Goal: Check status: Check status

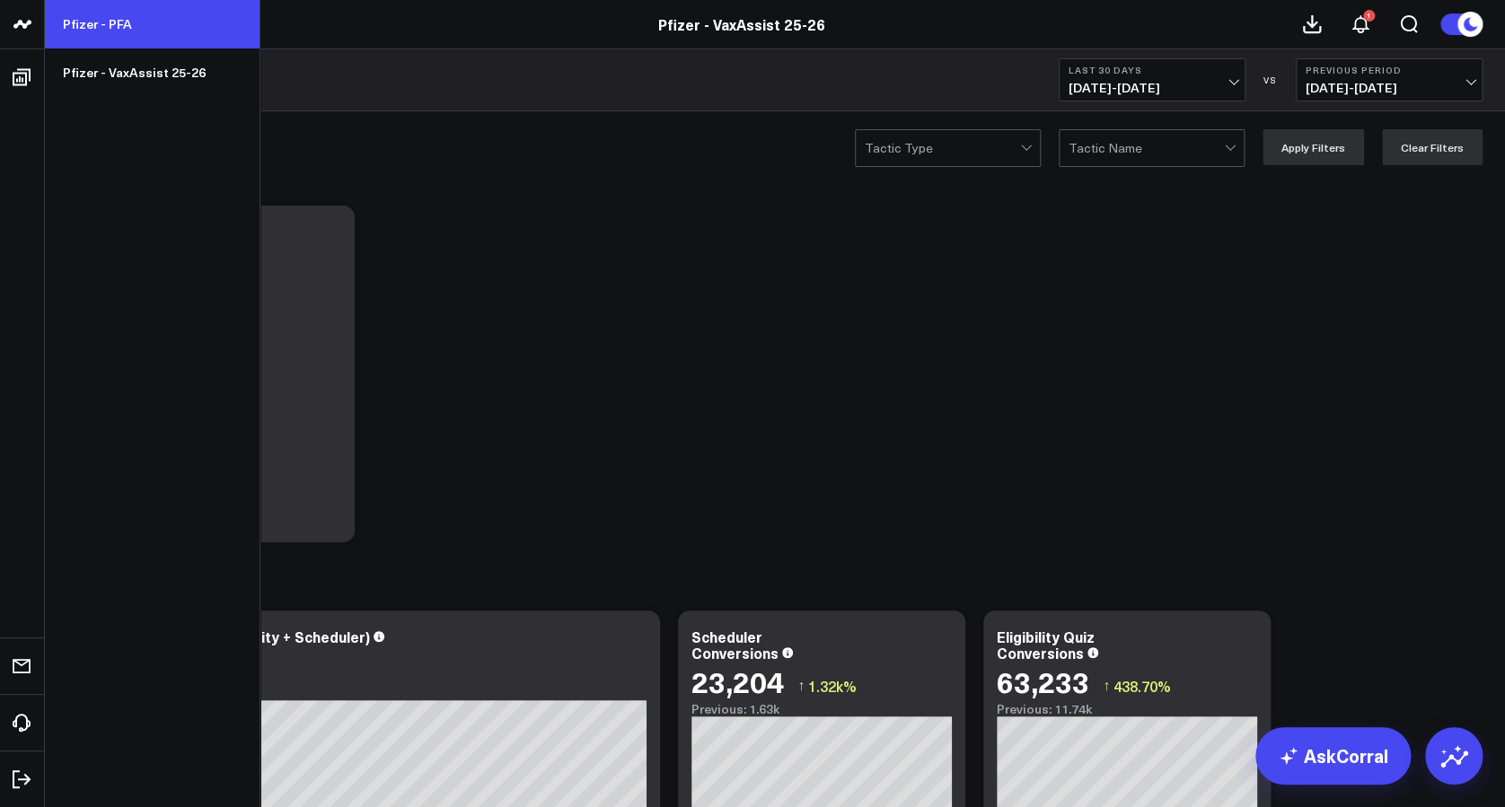
click at [119, 33] on link "Pfizer - PFA" at bounding box center [152, 24] width 215 height 49
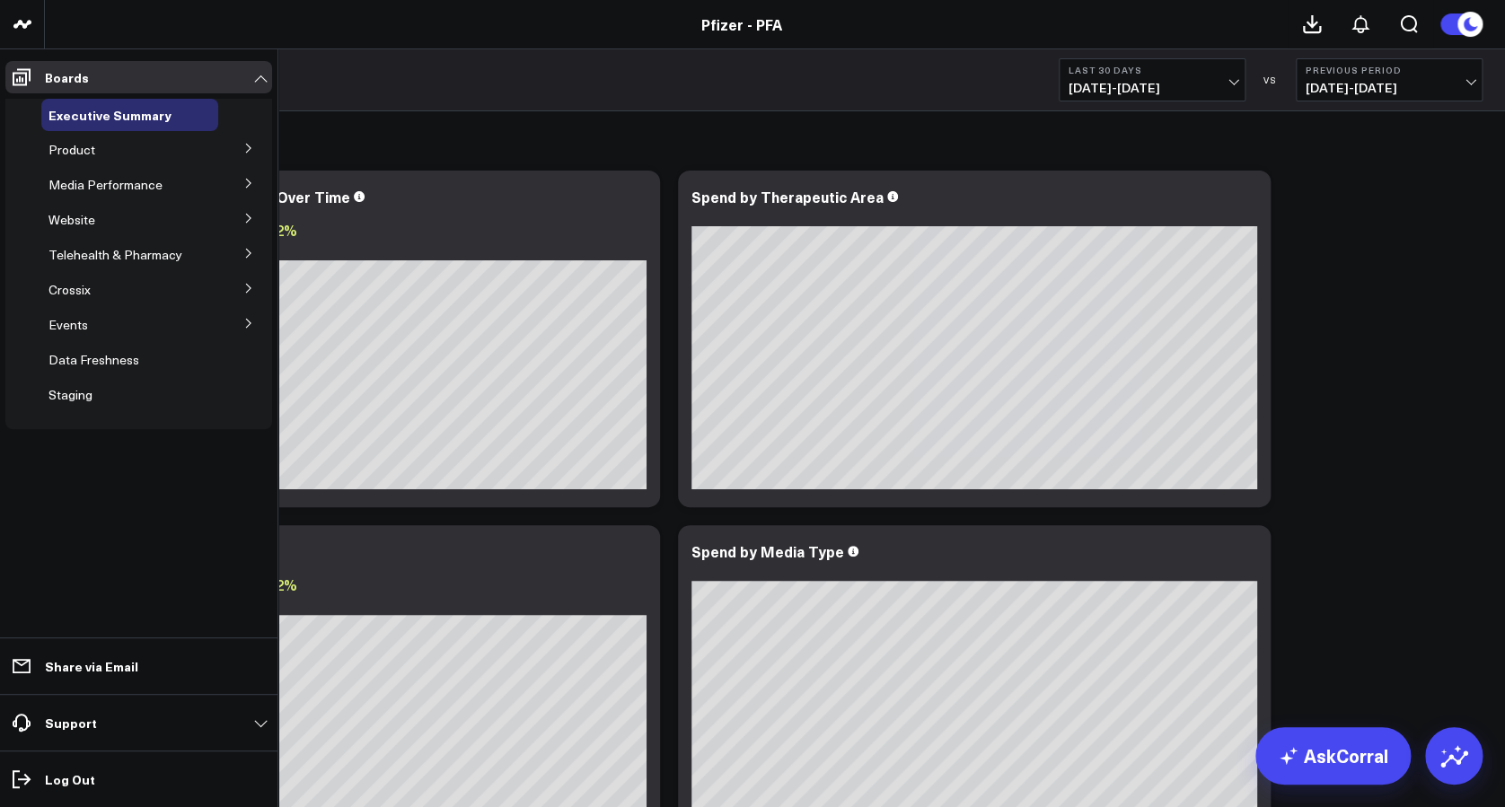
click at [244, 157] on button at bounding box center [248, 147] width 47 height 27
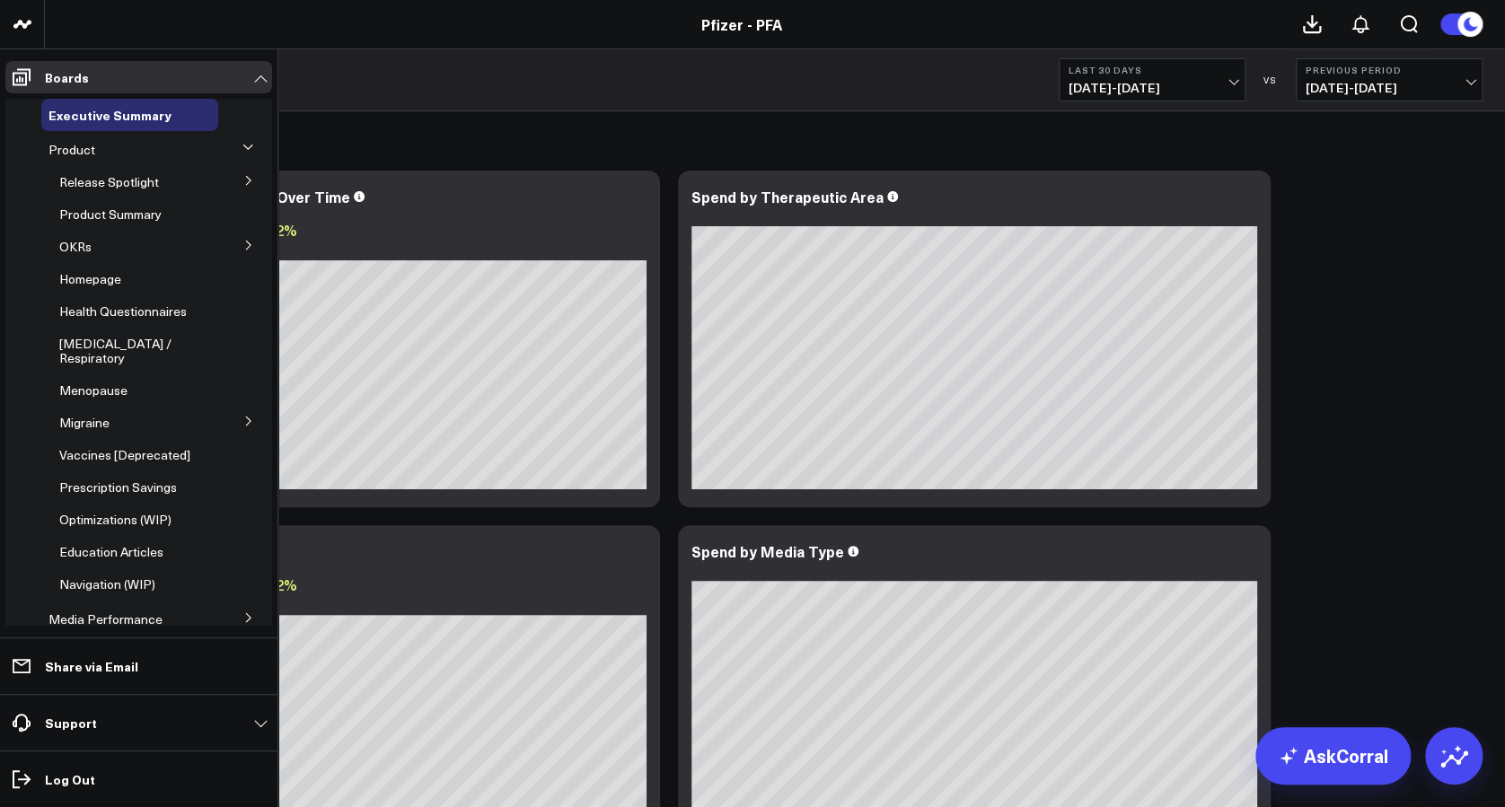
click at [125, 181] on span "Release Spotlight" at bounding box center [109, 181] width 100 height 17
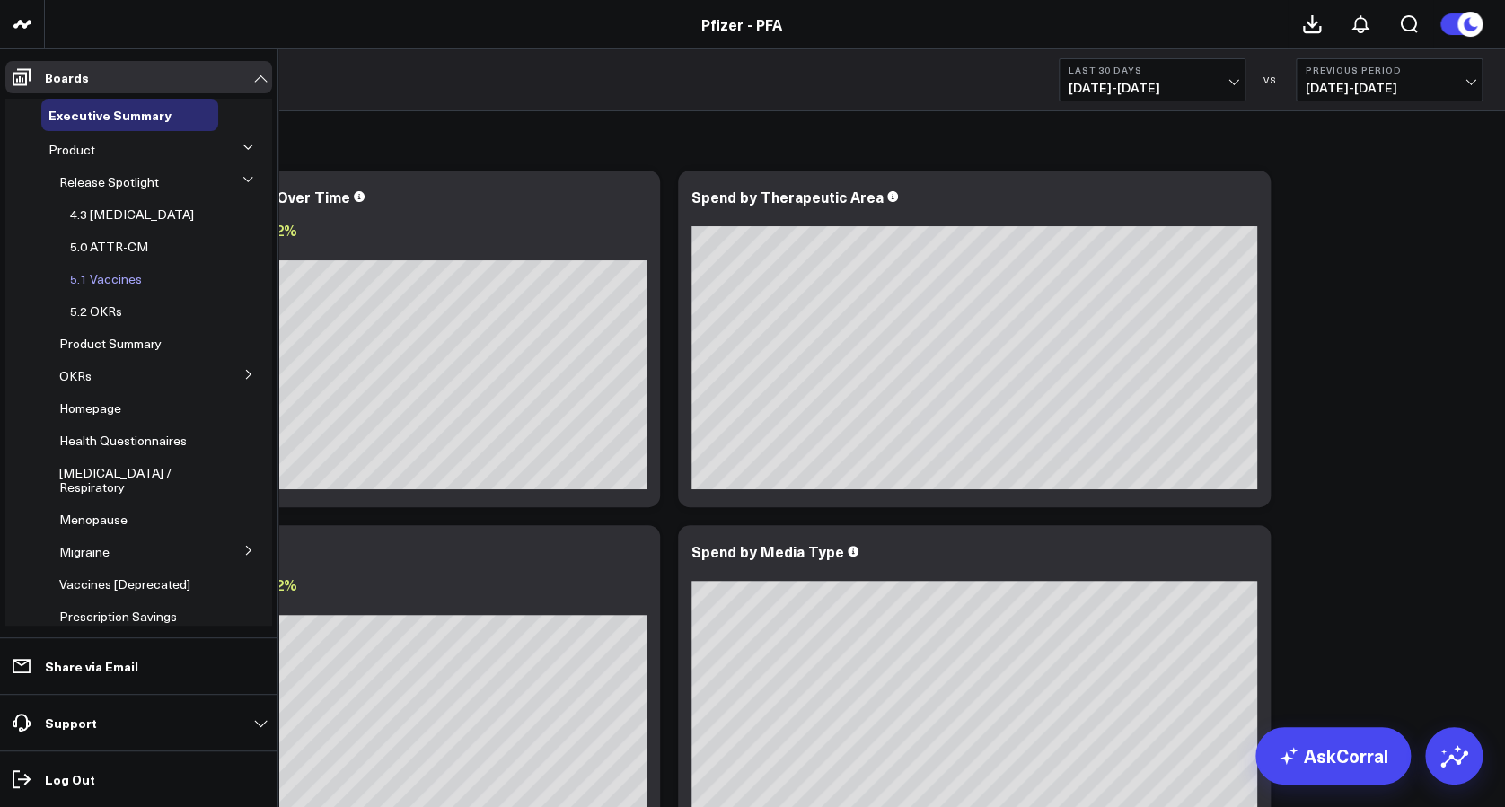
click at [122, 277] on span "5.1 Vaccines" at bounding box center [106, 278] width 72 height 17
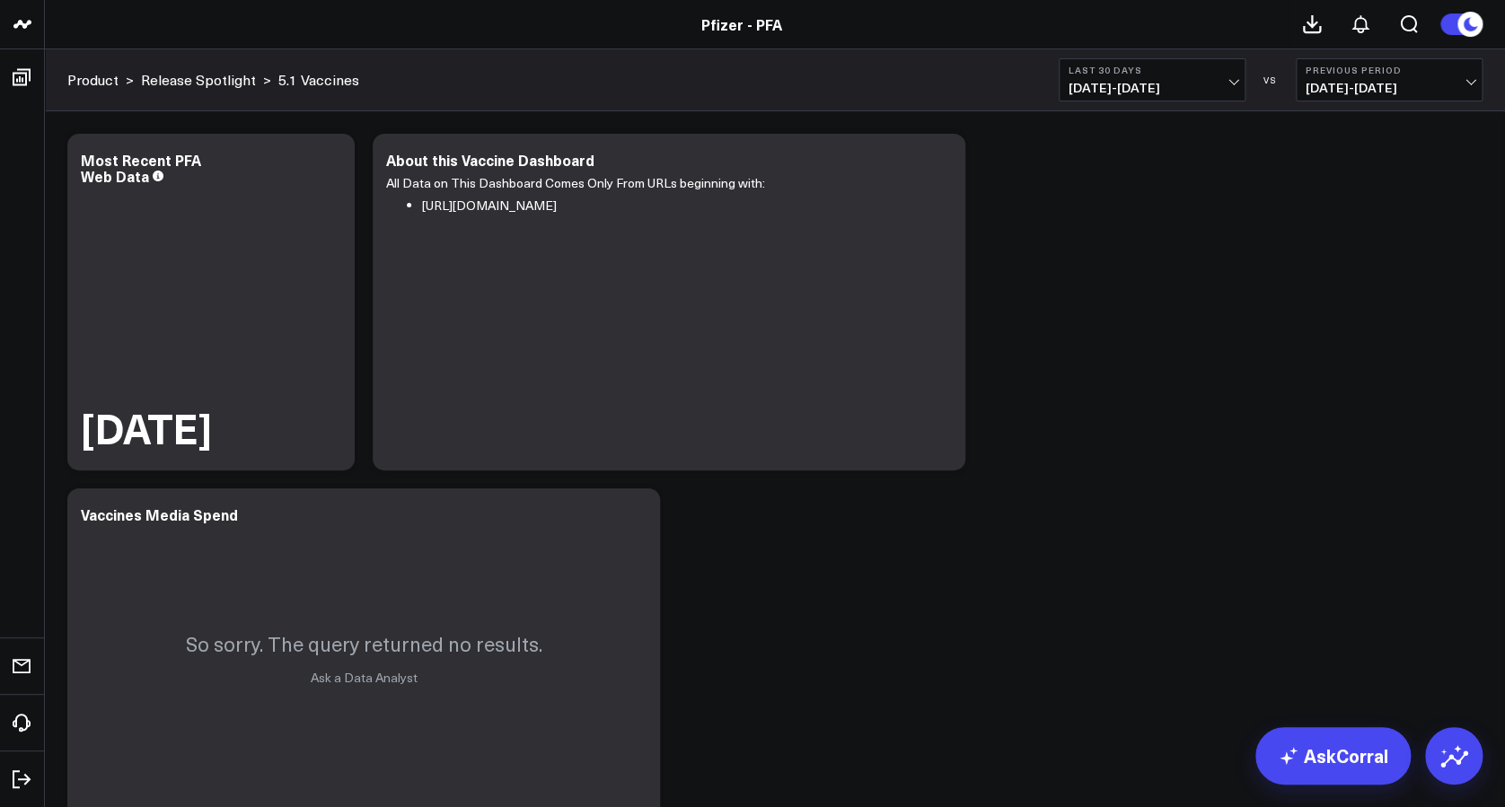
click at [1178, 76] on button "Last 30 Days [DATE] - [DATE]" at bounding box center [1152, 79] width 187 height 43
click at [1178, 572] on link "Custom Dates" at bounding box center [1152, 574] width 185 height 34
select select "8"
select select "2025"
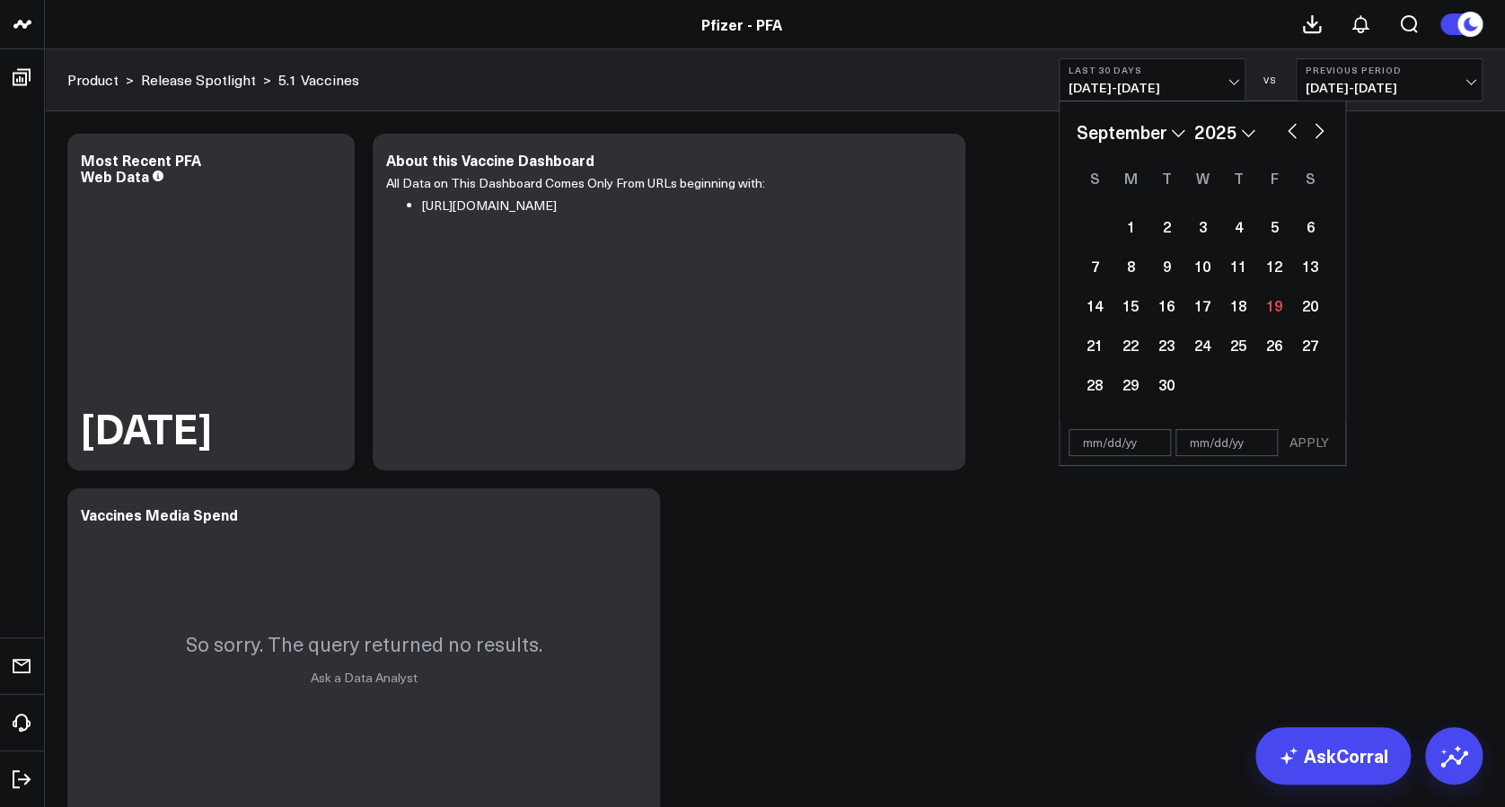
click at [1176, 132] on select "January February March April May June July August September October November De…" at bounding box center [1131, 132] width 109 height 27
select select "7"
select select "2025"
click at [1135, 264] on div "4" at bounding box center [1131, 266] width 36 height 36
type input "[DATE]"
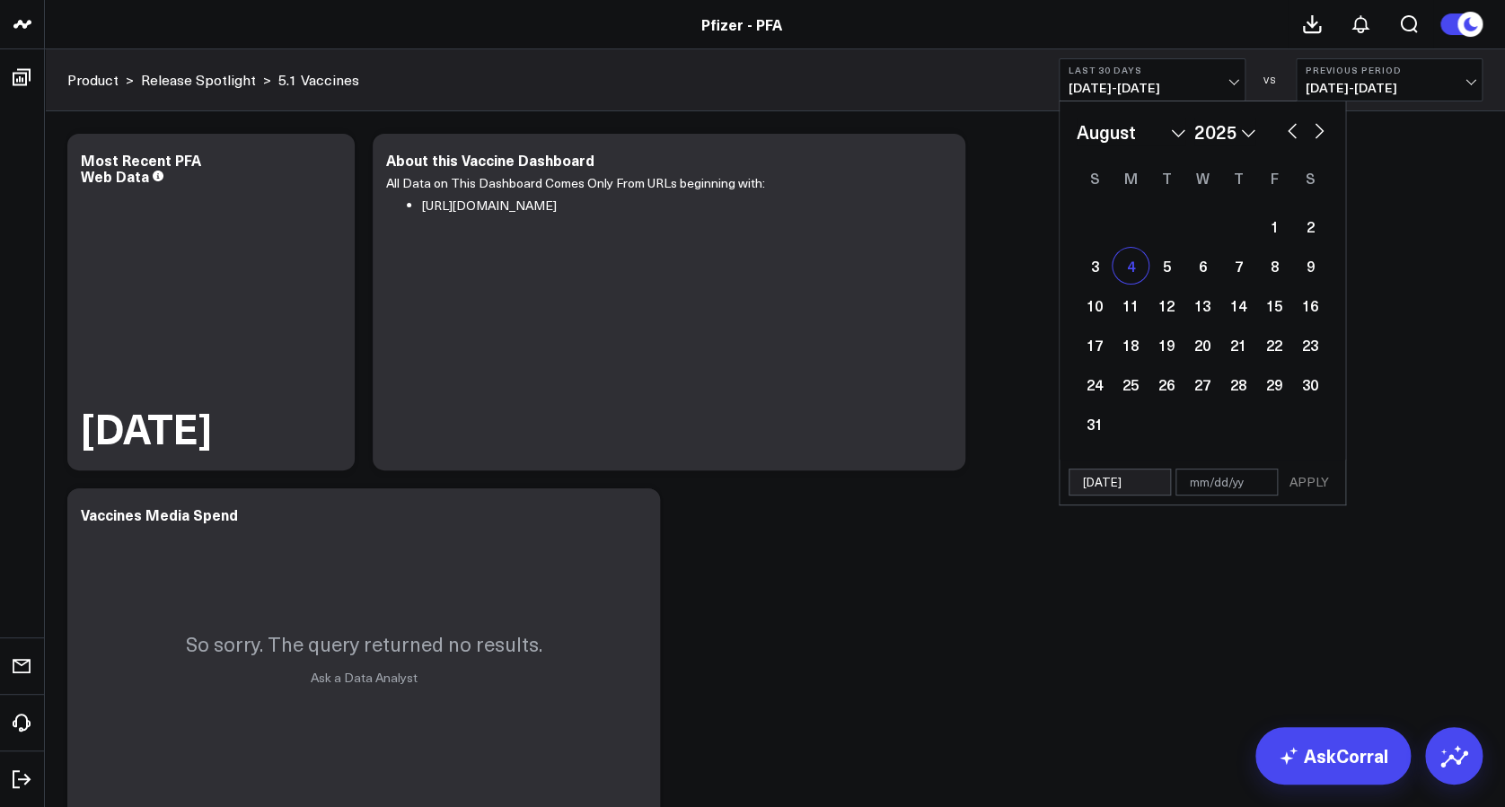
select select "7"
select select "2025"
click at [1322, 138] on button "button" at bounding box center [1319, 130] width 18 height 22
select select "8"
select select "2025"
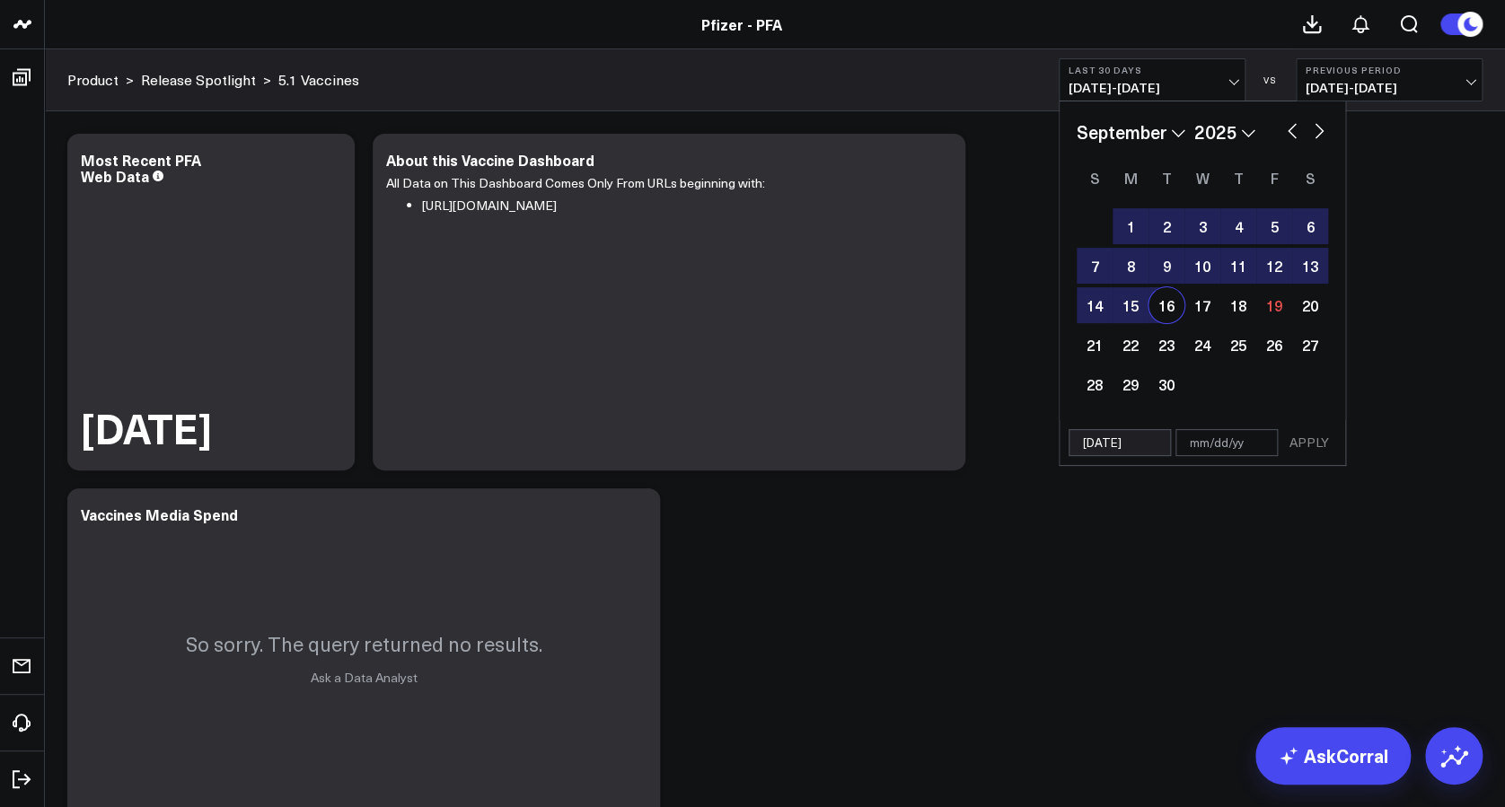
click at [1167, 308] on div "16" at bounding box center [1167, 305] width 36 height 36
type input "[DATE]"
select select "8"
select select "2025"
click at [1303, 447] on button "APPLY" at bounding box center [1310, 442] width 54 height 27
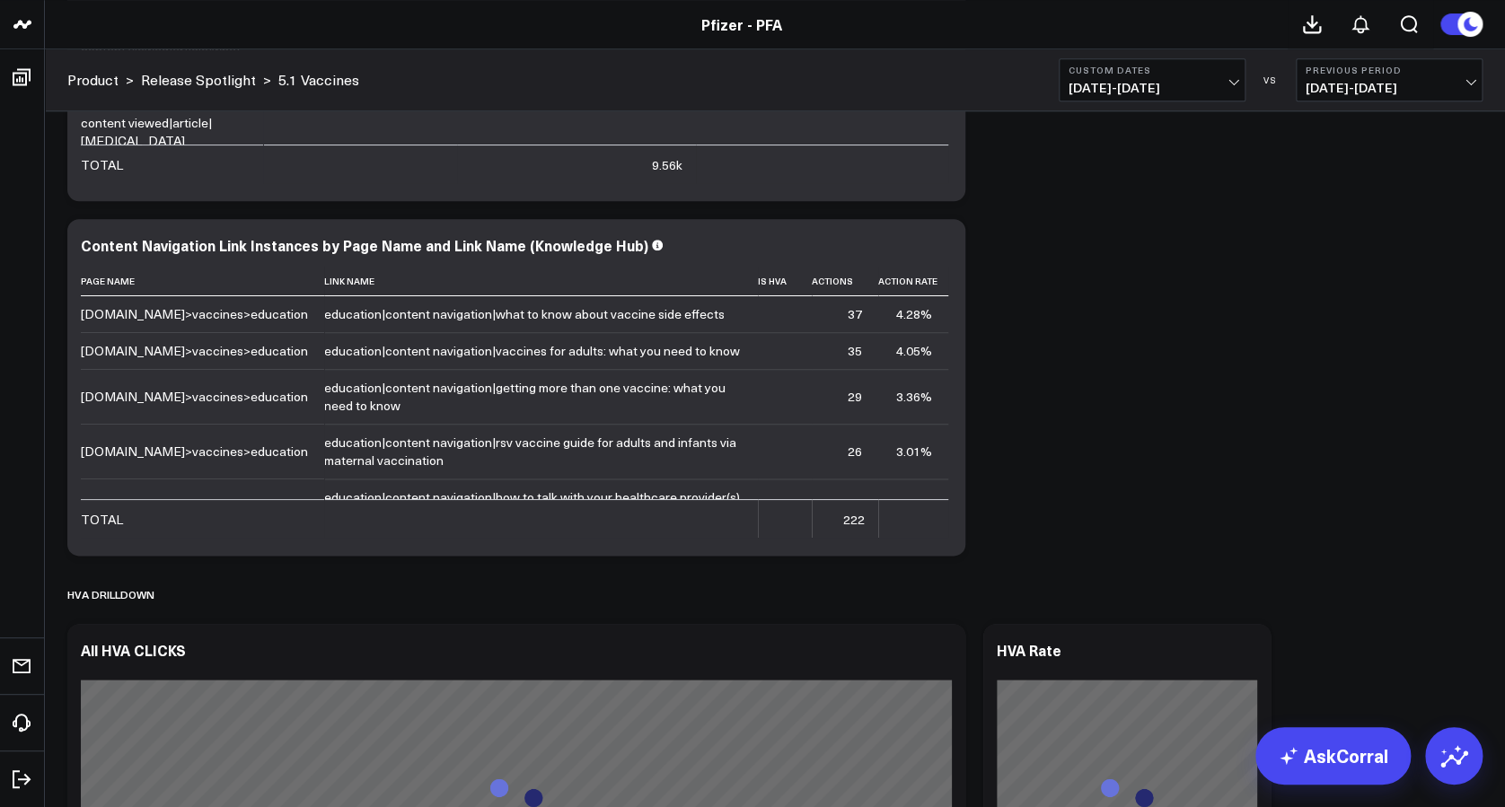
scroll to position [4444, 0]
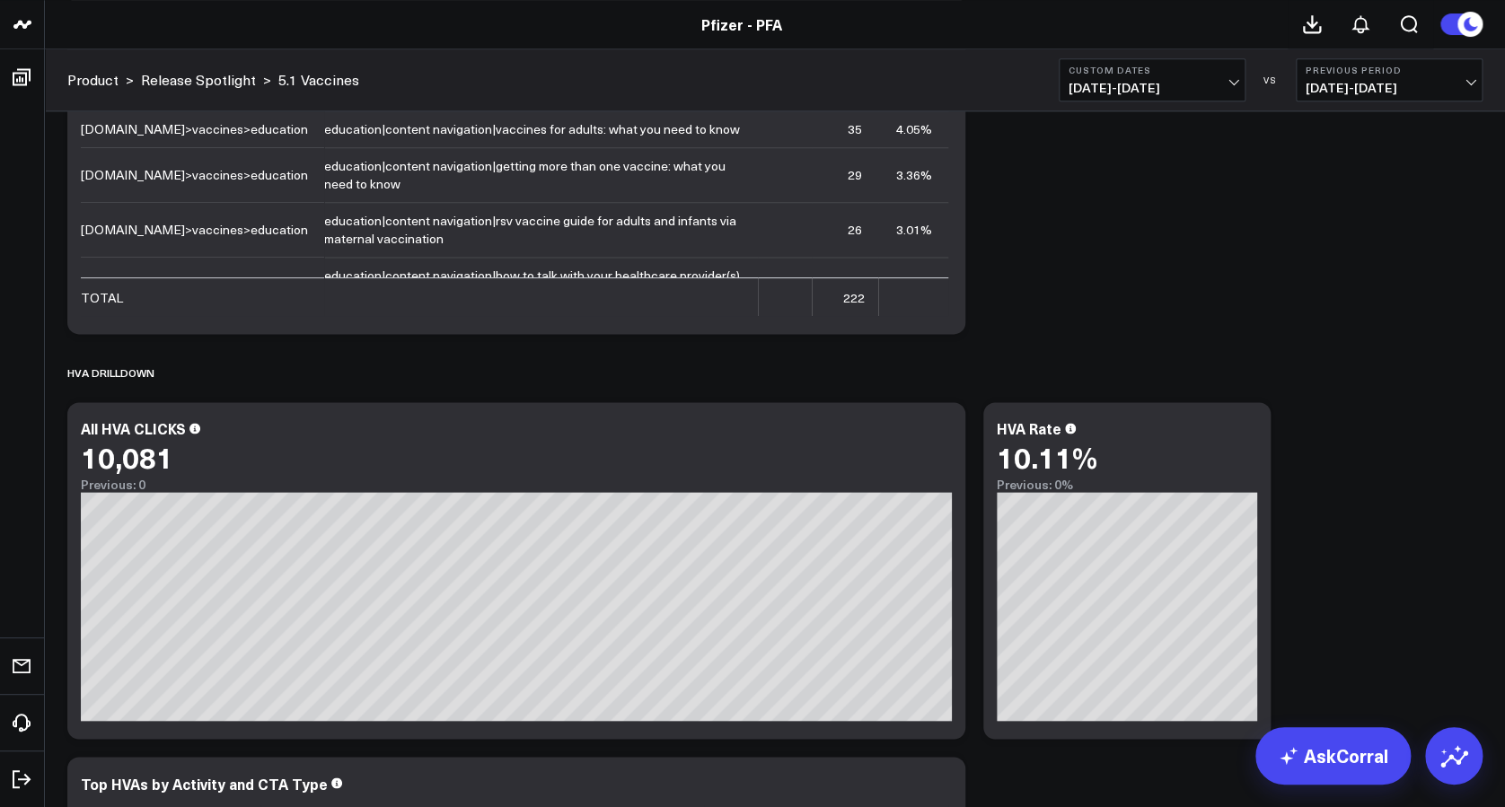
click at [1218, 91] on span "[DATE] - [DATE]" at bounding box center [1152, 88] width 167 height 14
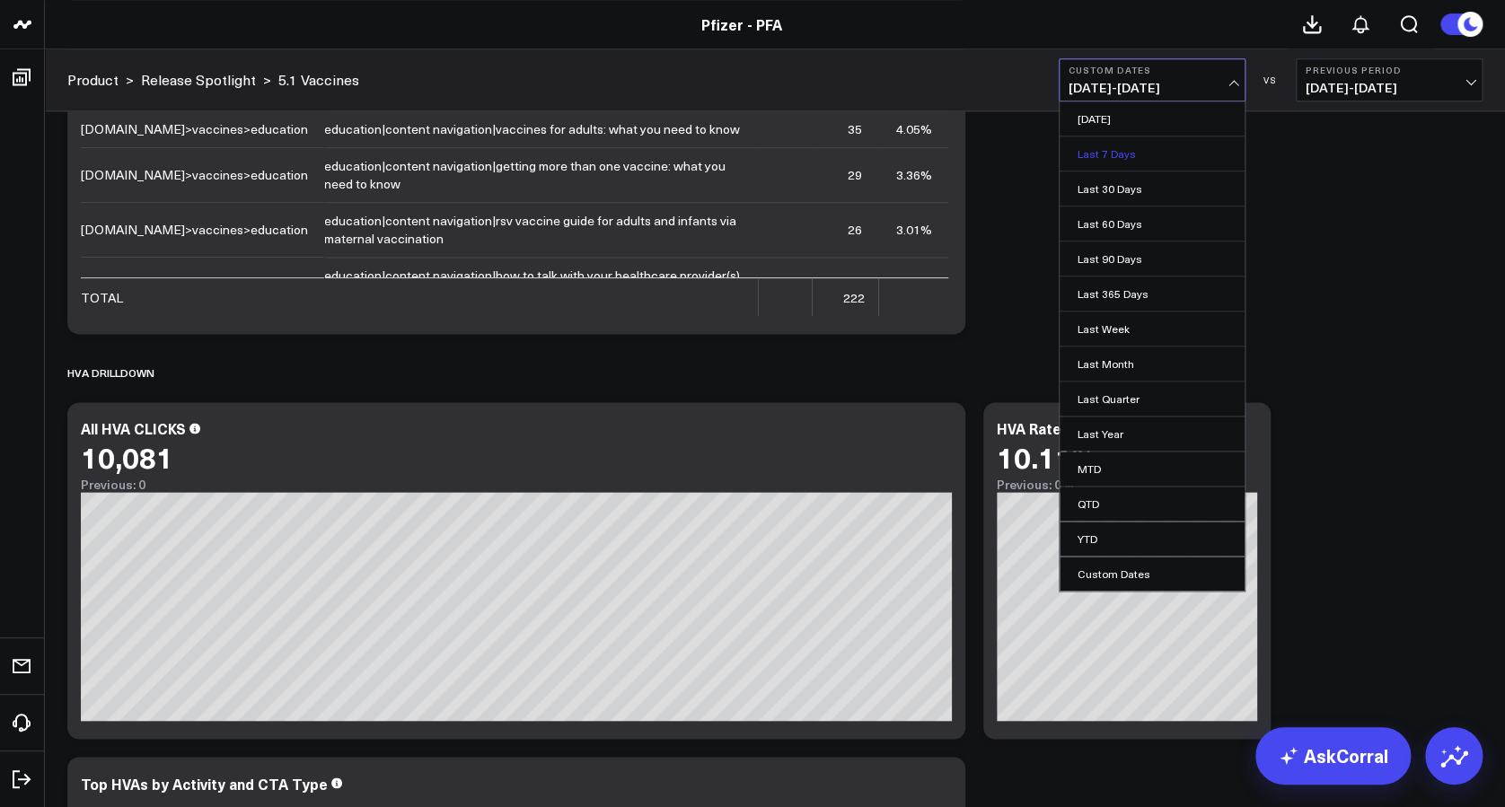
click at [1138, 158] on link "Last 7 Days" at bounding box center [1152, 154] width 185 height 34
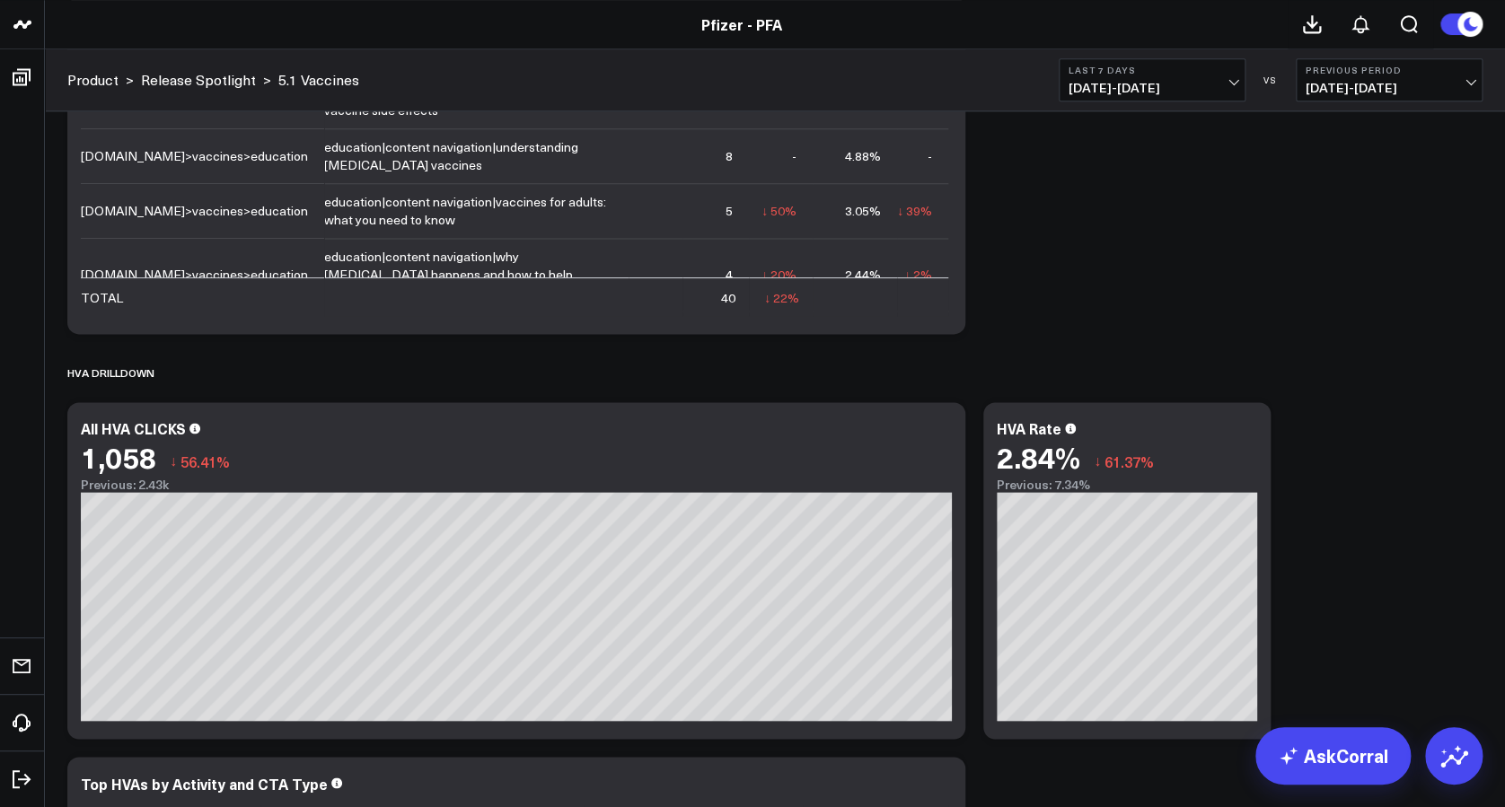
click at [1183, 93] on span "[DATE] - [DATE]" at bounding box center [1152, 88] width 167 height 14
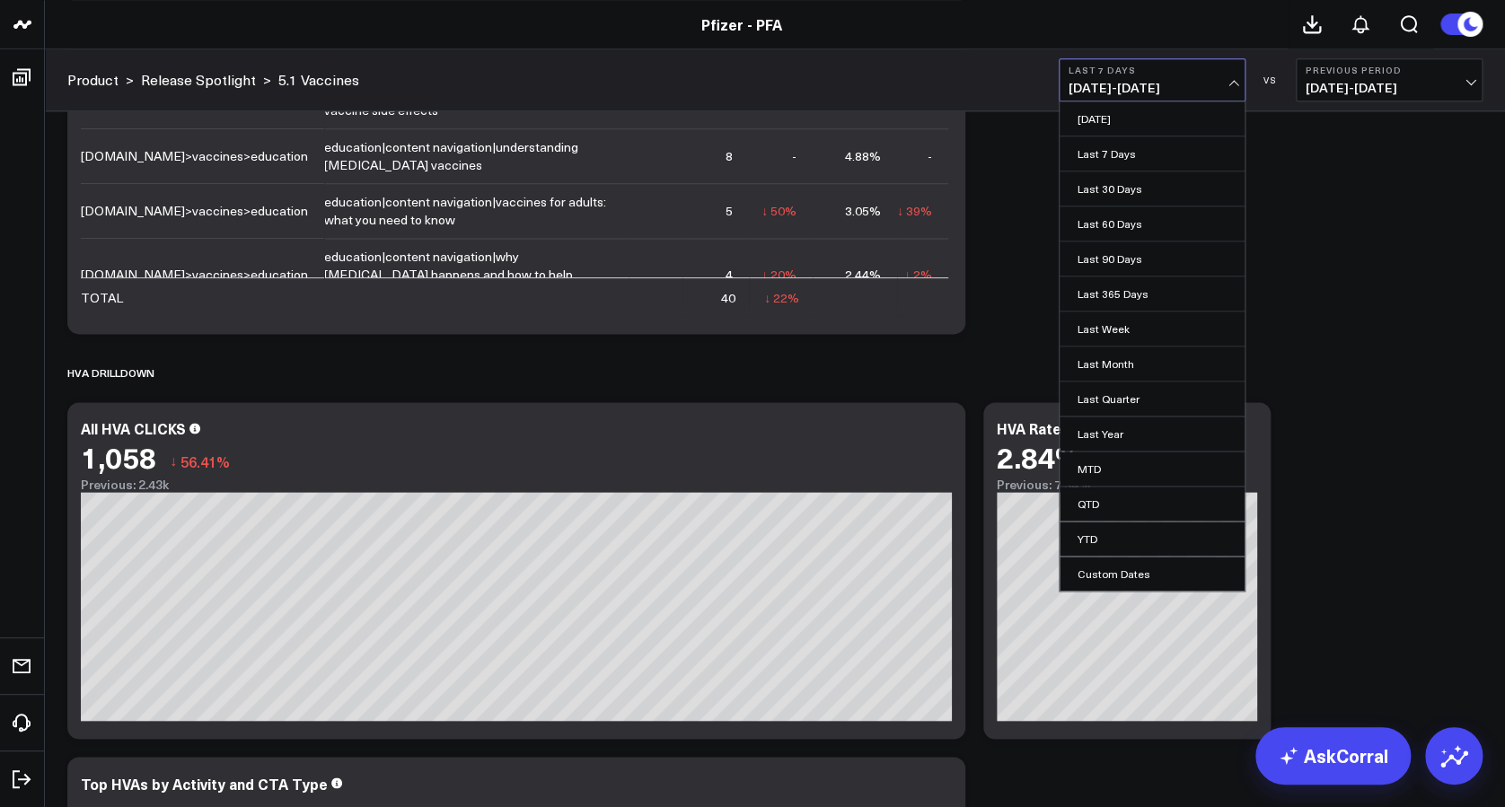
click at [1172, 86] on span "[DATE] - [DATE]" at bounding box center [1152, 88] width 167 height 14
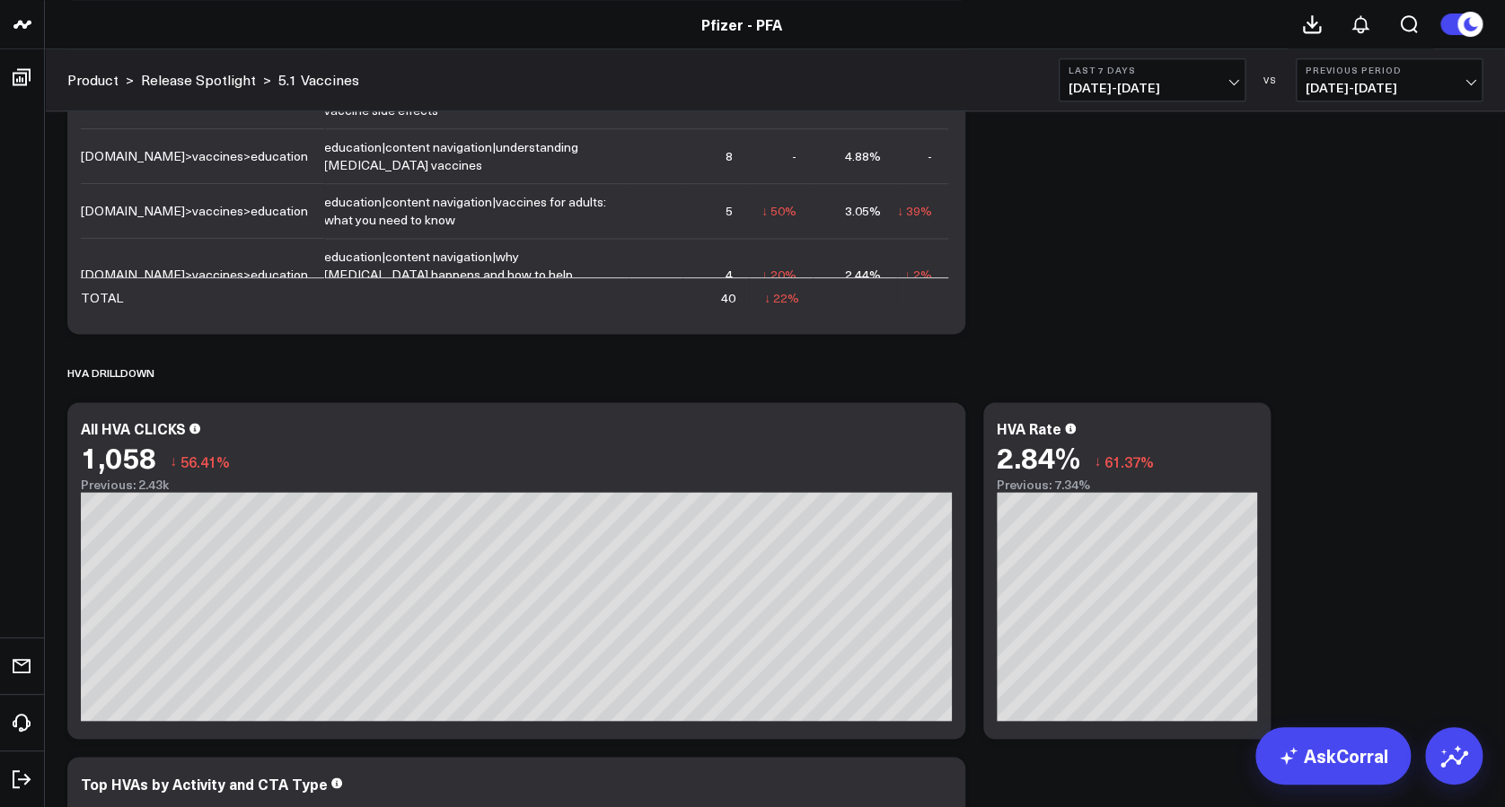
click at [1172, 86] on span "[DATE] - [DATE]" at bounding box center [1152, 88] width 167 height 14
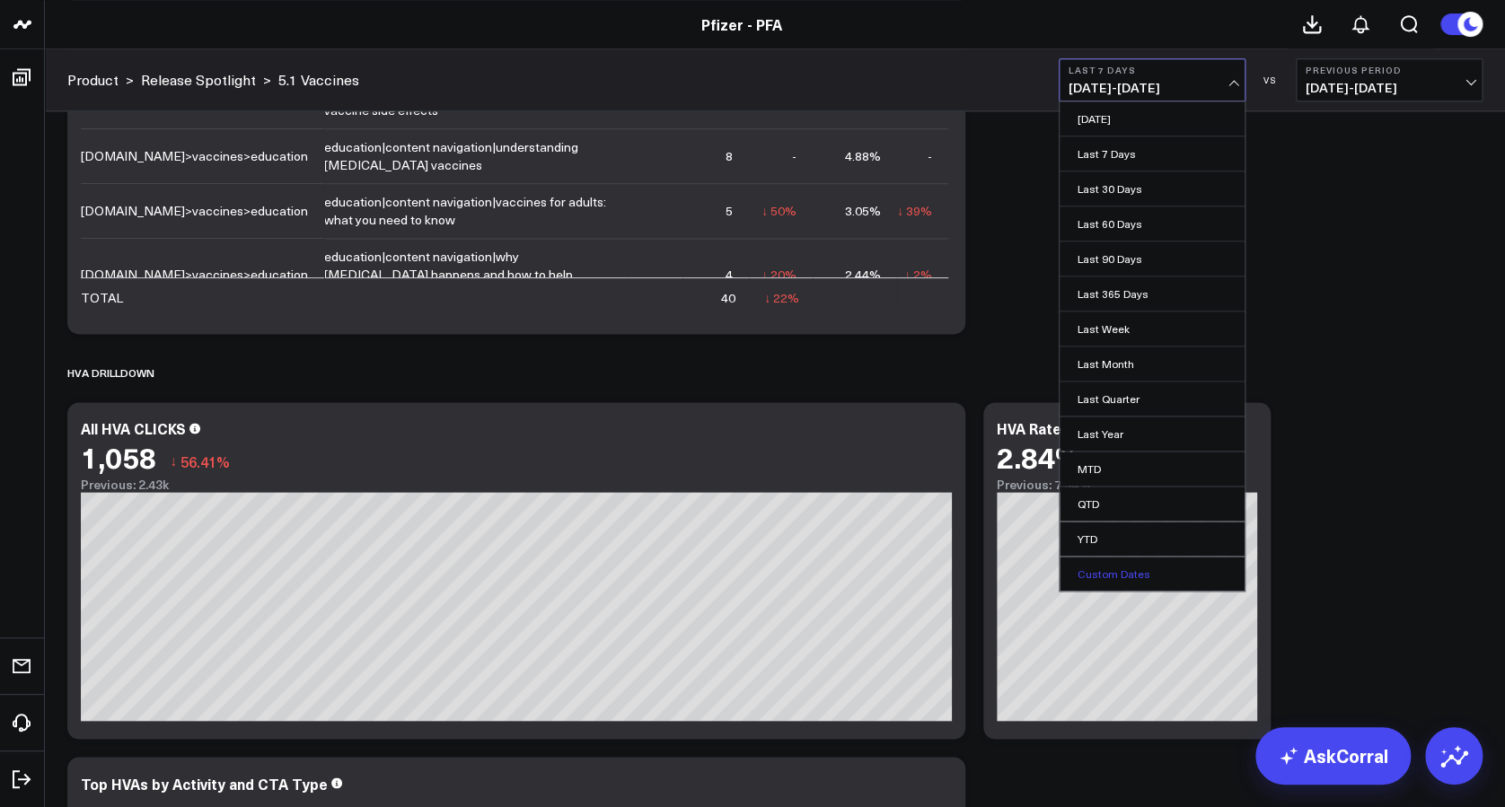
click at [1142, 560] on link "Custom Dates" at bounding box center [1152, 574] width 185 height 34
select select "8"
select select "2025"
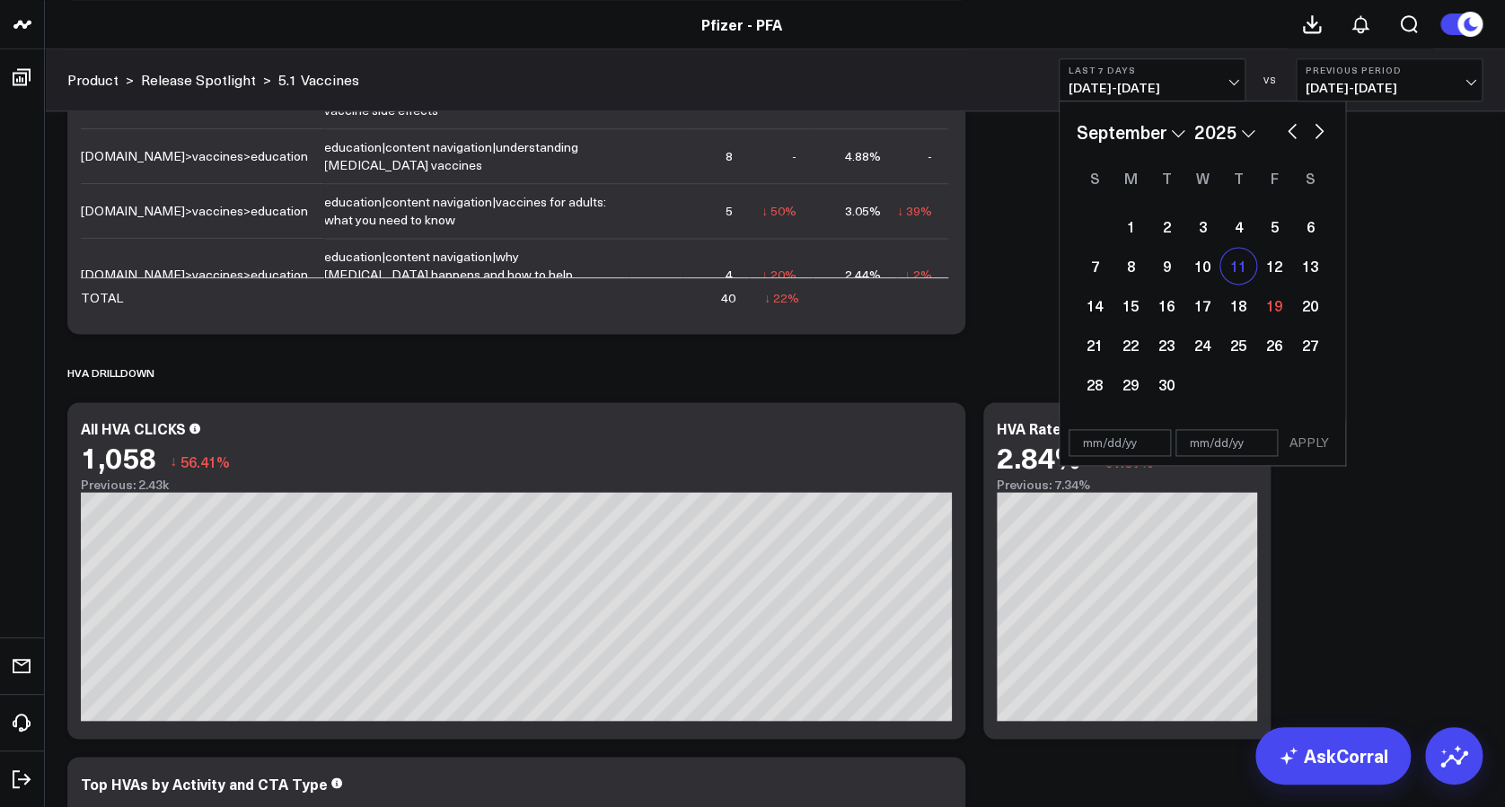
click at [1236, 264] on div "11" at bounding box center [1239, 266] width 36 height 36
type input "[DATE]"
select select "8"
select select "2025"
click at [1192, 308] on div "17" at bounding box center [1203, 305] width 36 height 36
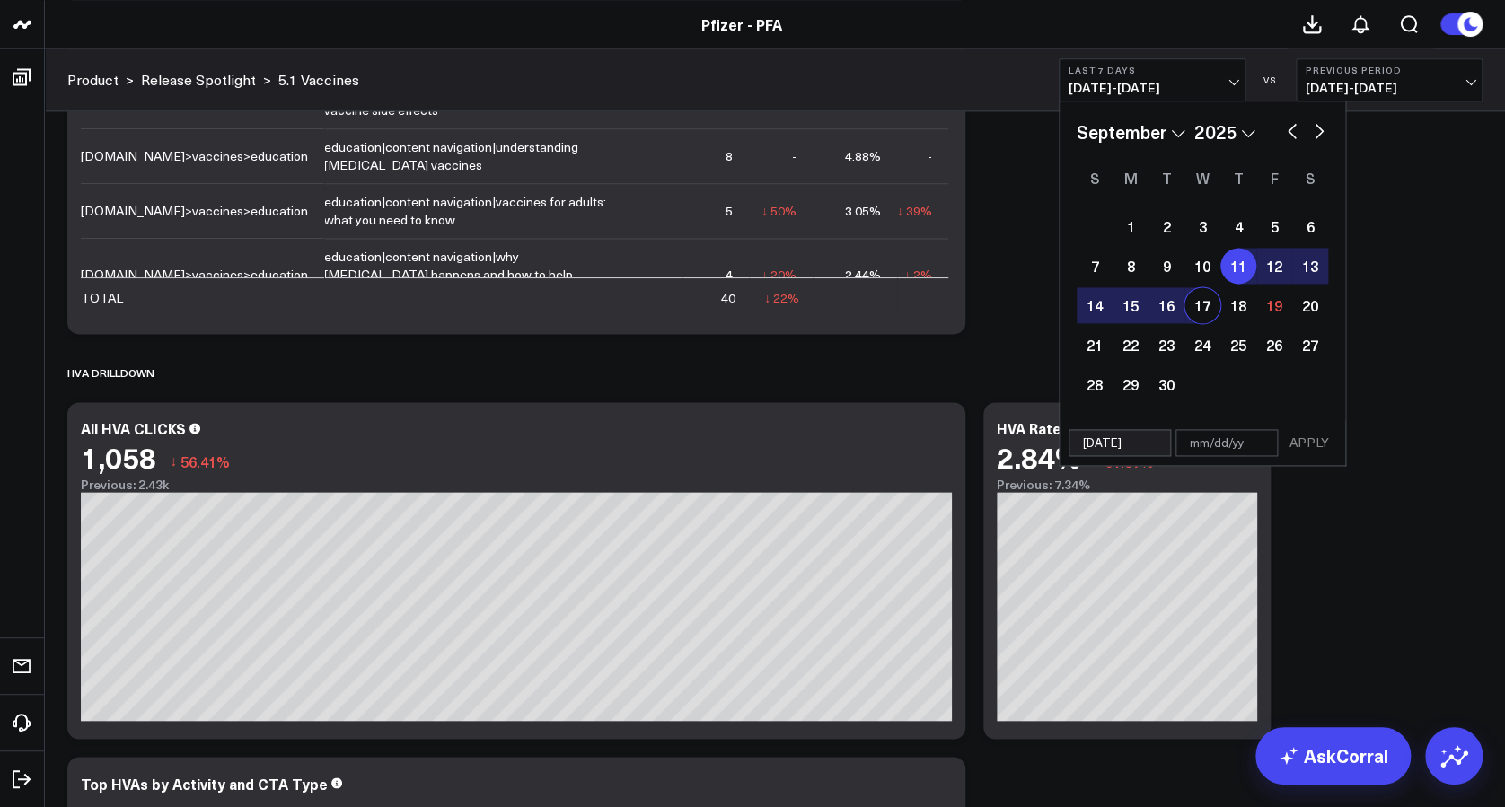
type input "[DATE]"
select select "8"
select select "2025"
click at [1308, 441] on button "APPLY" at bounding box center [1310, 442] width 54 height 27
